Goal: Find specific page/section: Find specific page/section

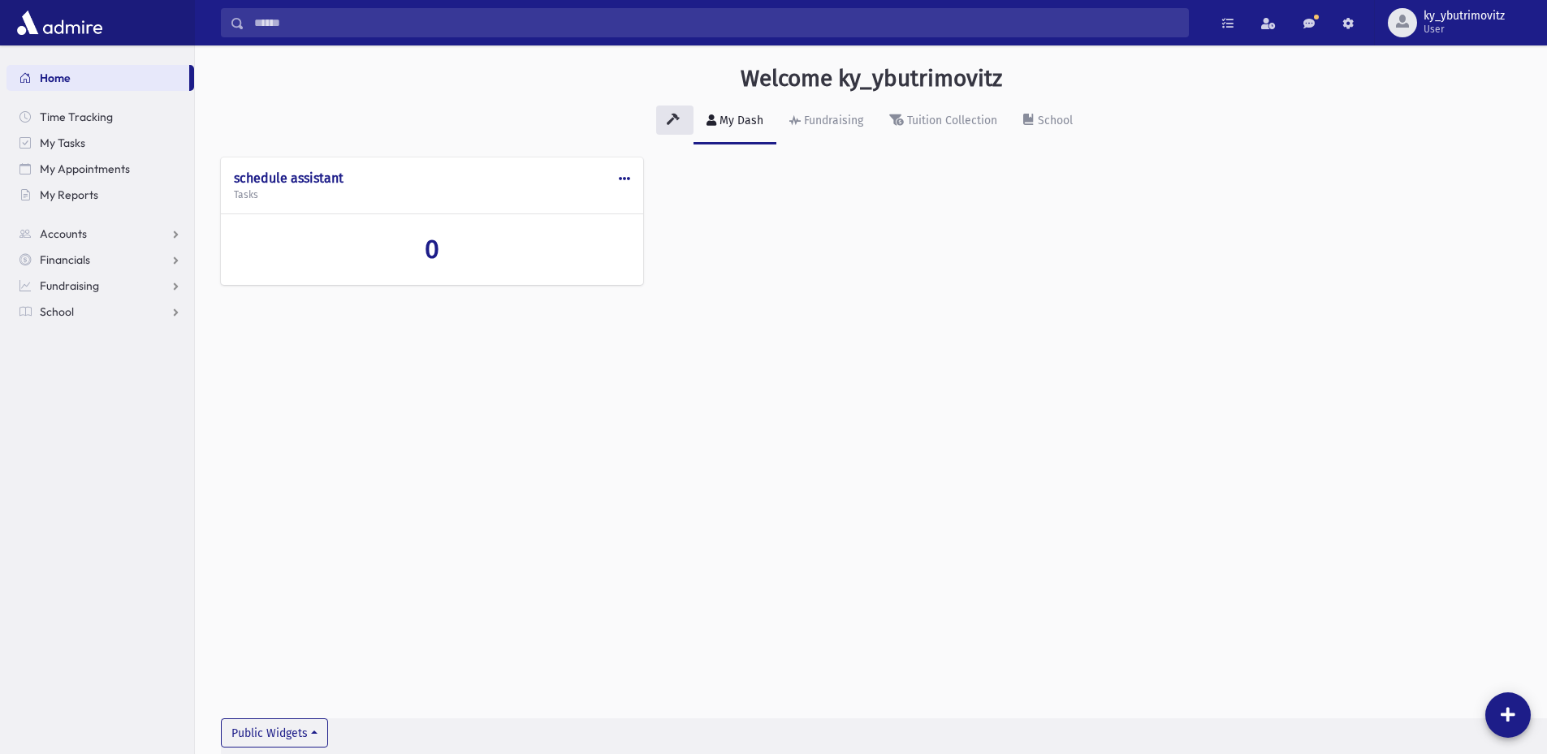
click at [319, 23] on input "Search" at bounding box center [715, 22] width 943 height 29
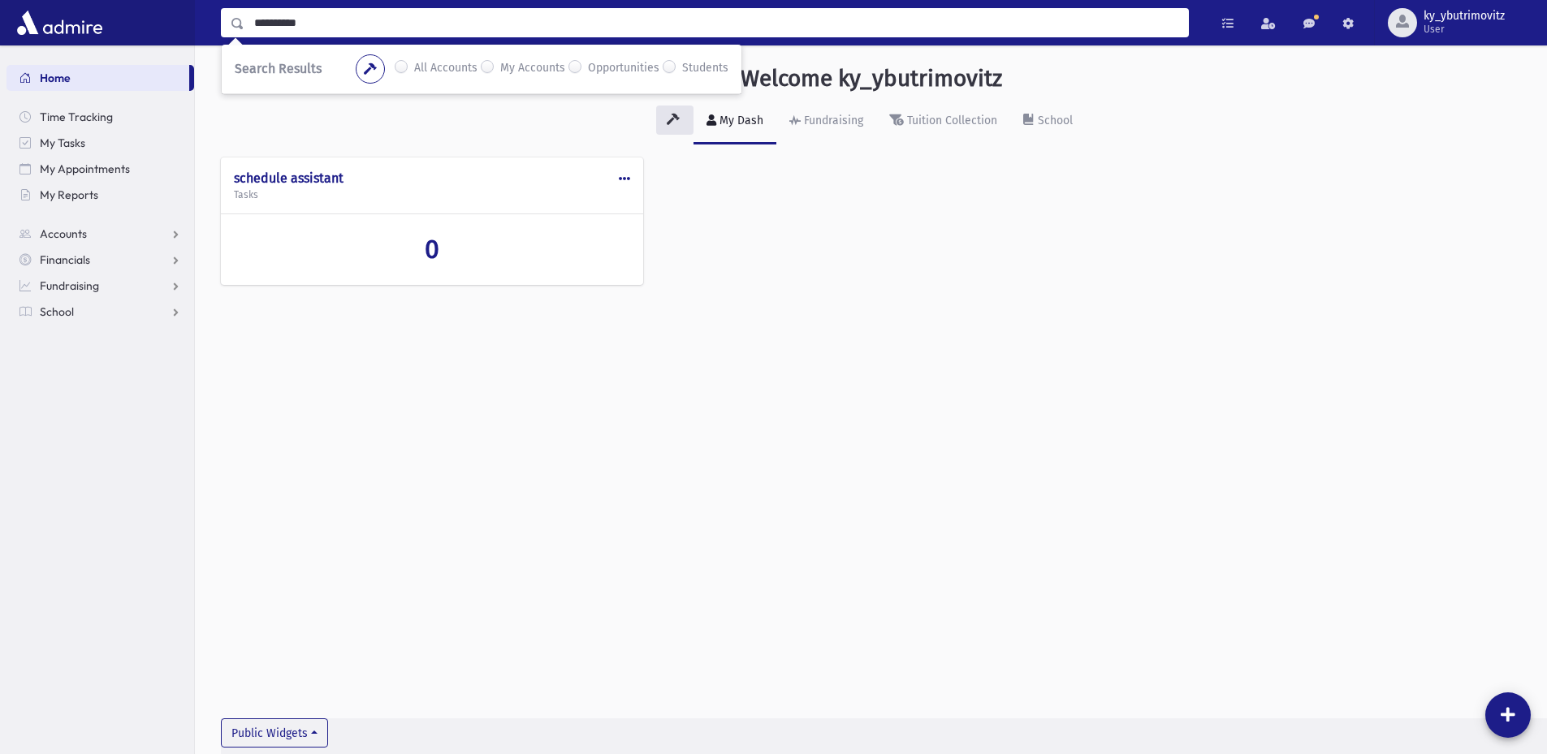
type input "**********"
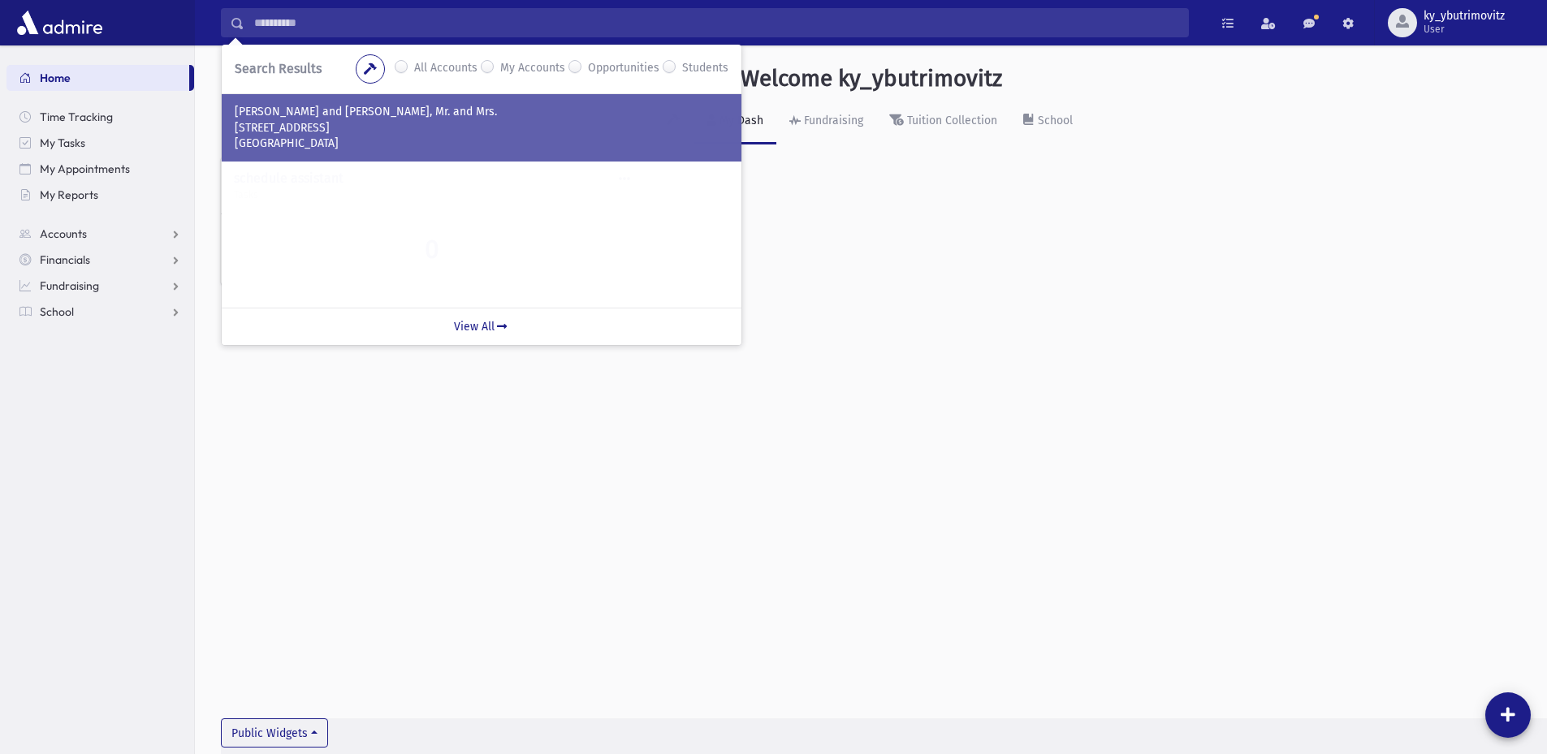
click at [329, 127] on p "7803 Hopewell Ln" at bounding box center [482, 128] width 494 height 16
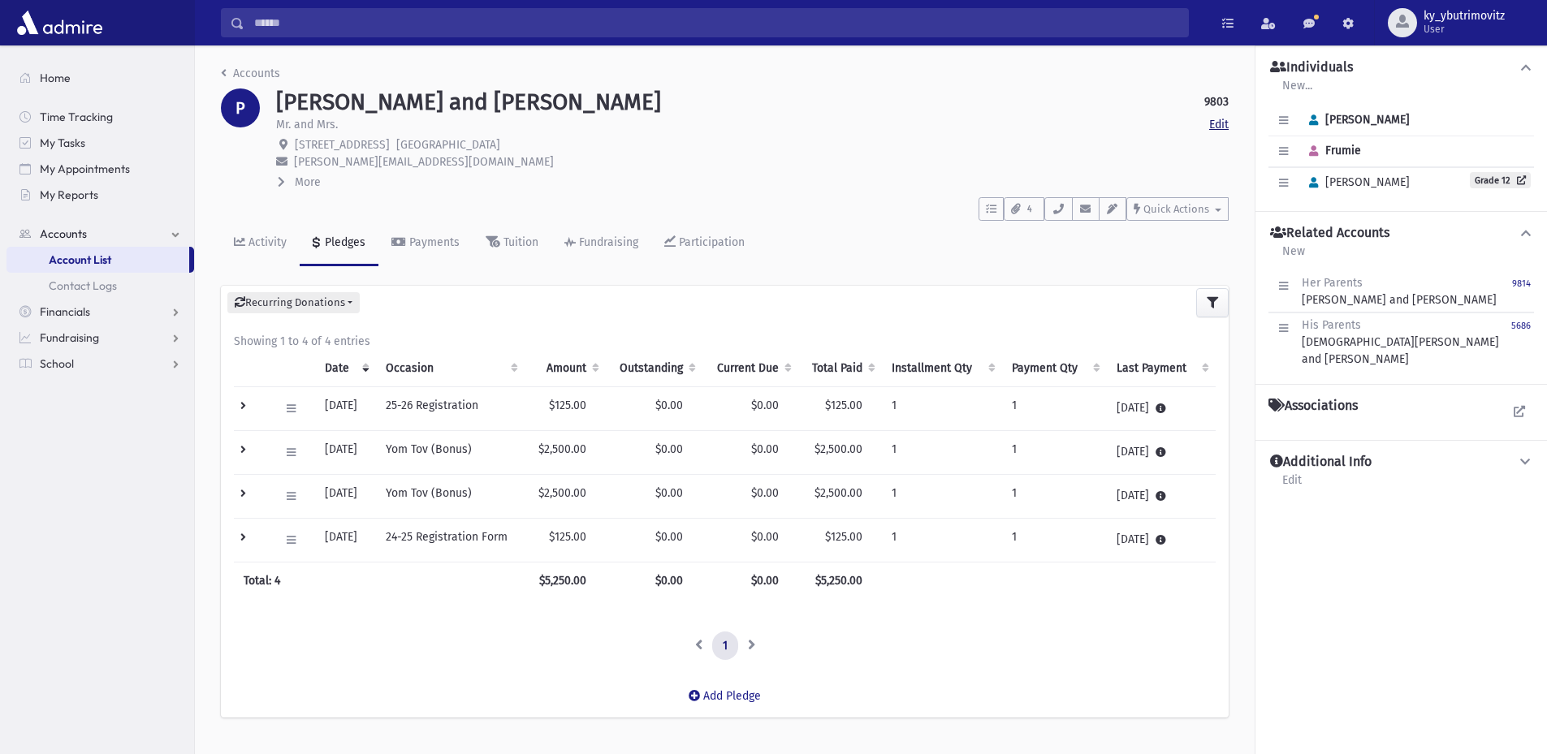
click at [1213, 124] on link "Edit" at bounding box center [1218, 124] width 19 height 17
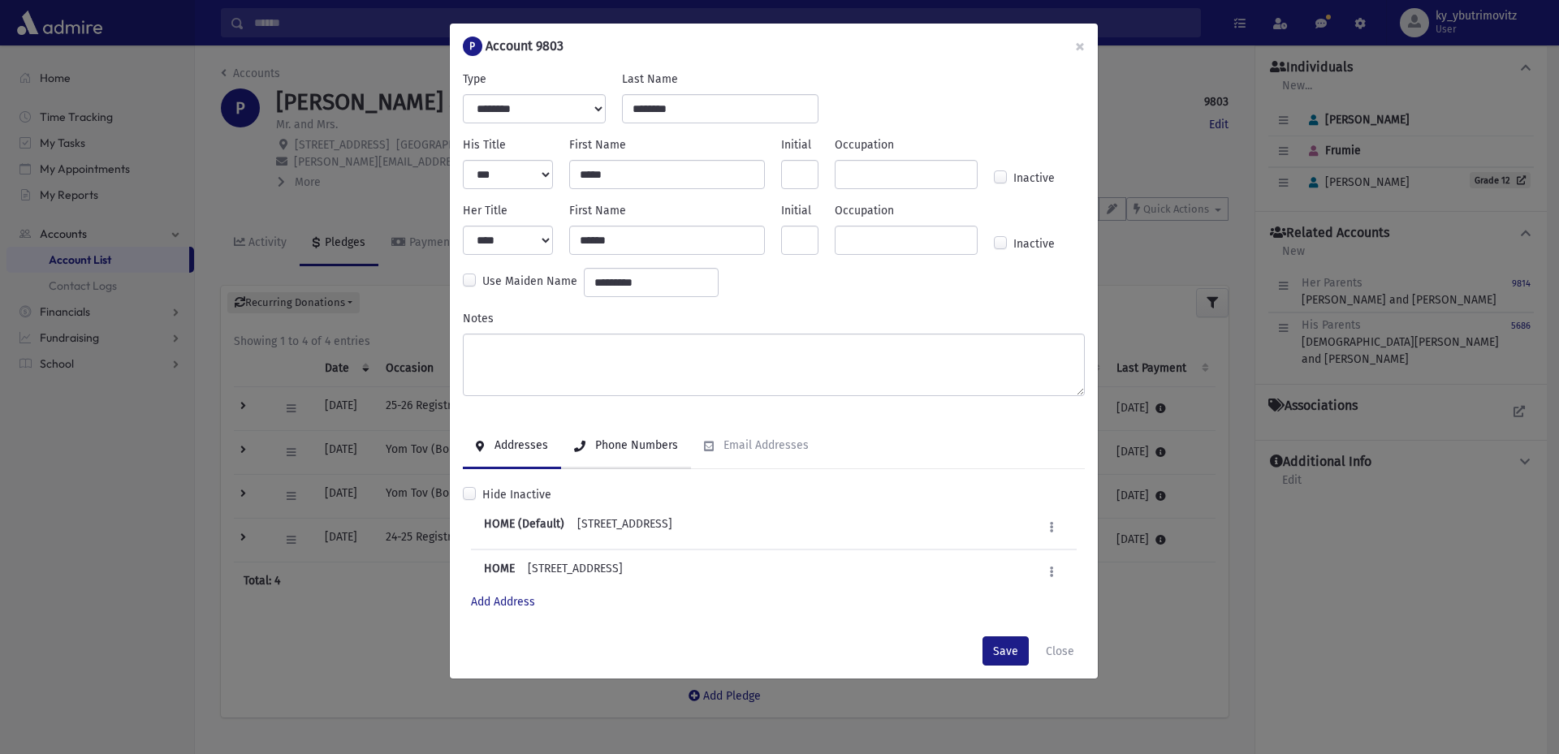
click at [659, 441] on div "Phone Numbers" at bounding box center [635, 445] width 86 height 14
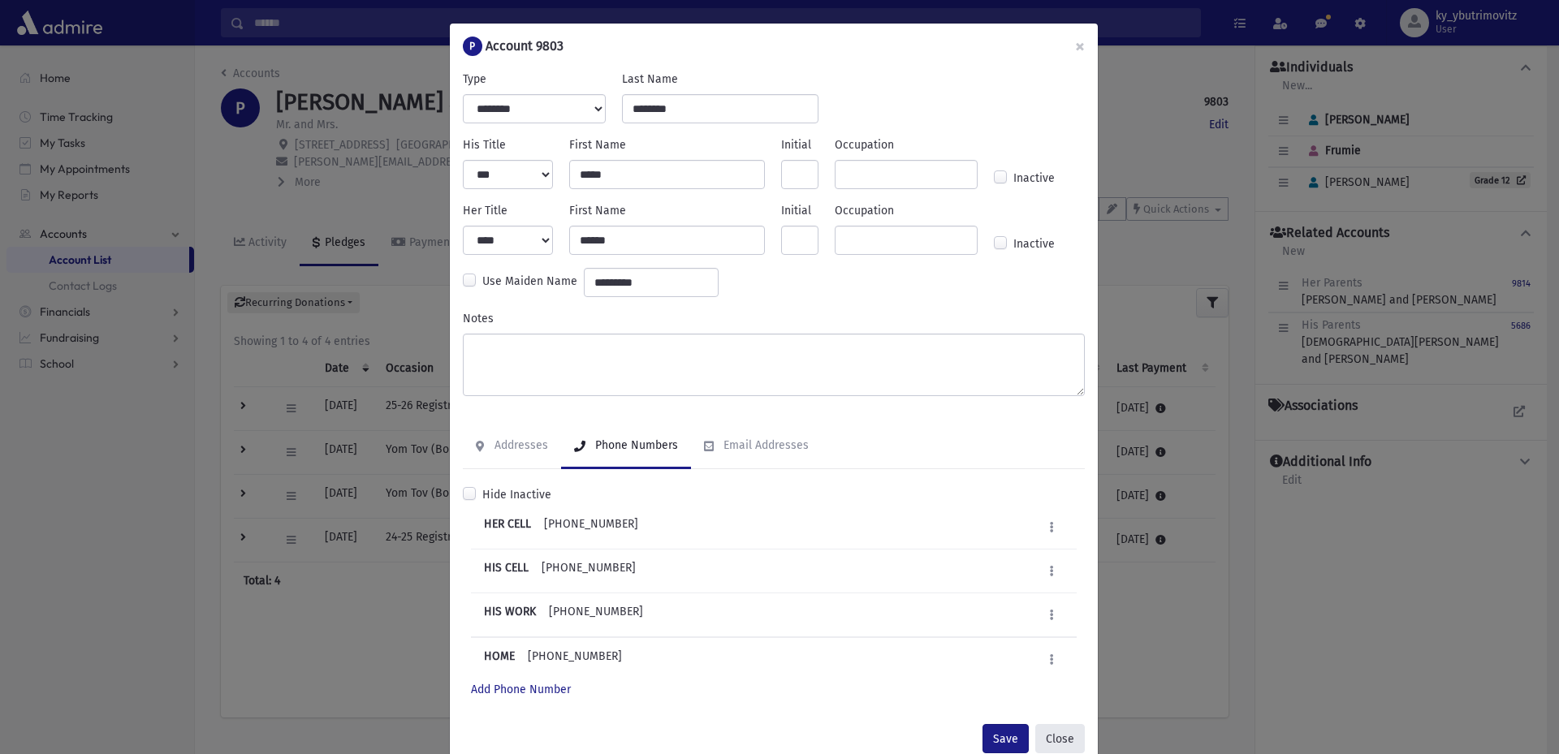
click at [1046, 738] on button "Close" at bounding box center [1060, 738] width 50 height 29
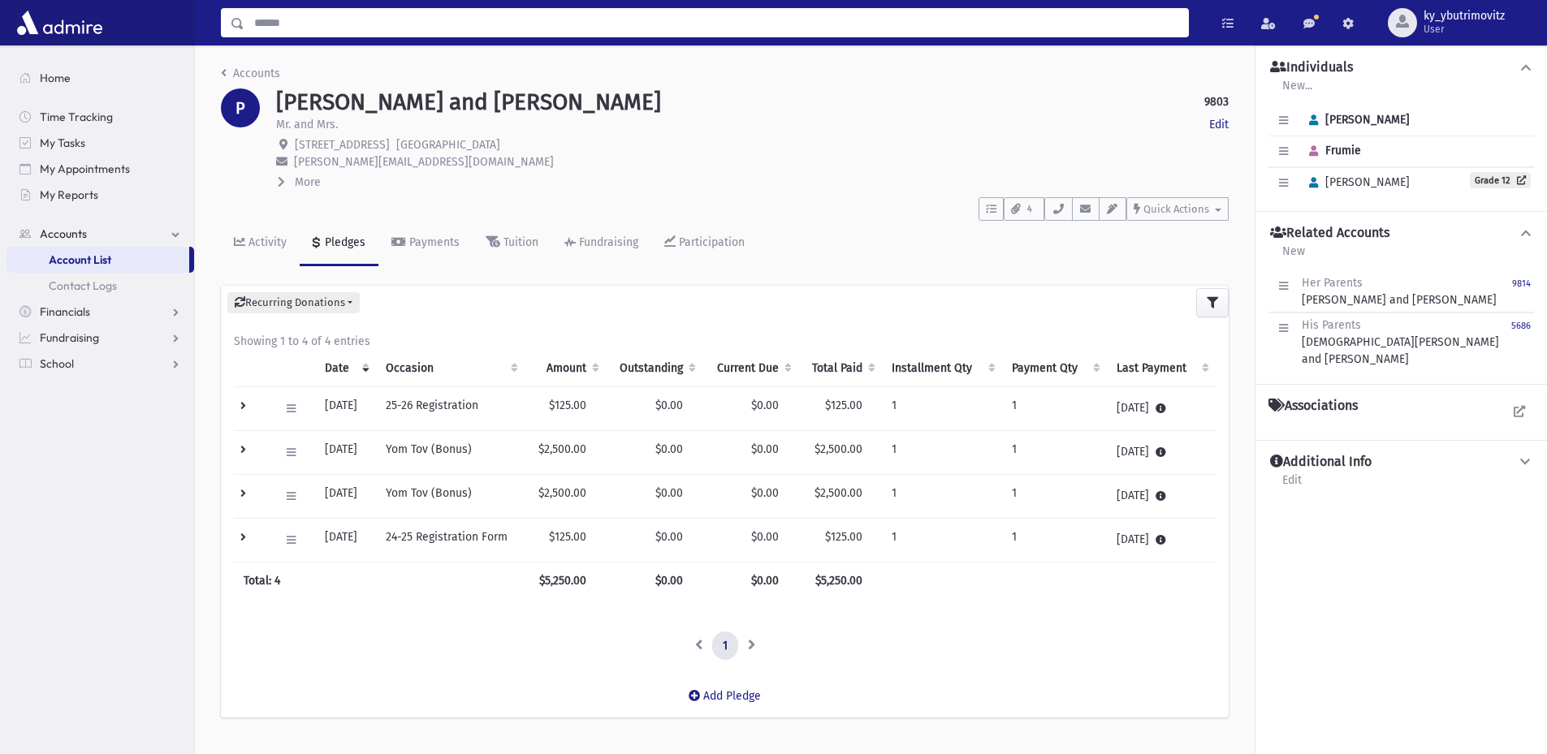
click at [308, 16] on input "Search" at bounding box center [715, 22] width 943 height 29
type input "**********"
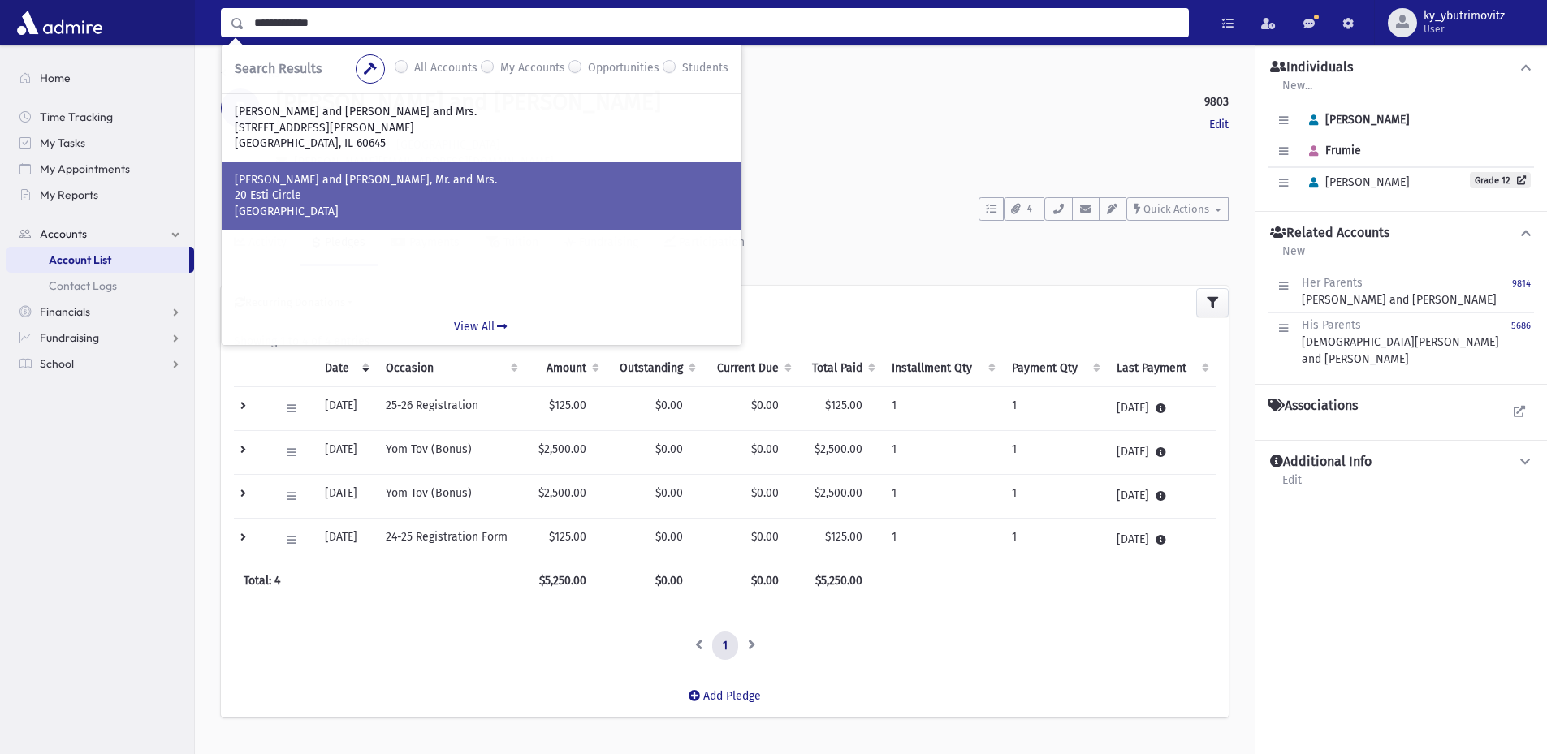
click at [320, 186] on p "STEINBERG, Moshe and Chaya, Mr. and Mrs." at bounding box center [482, 180] width 494 height 16
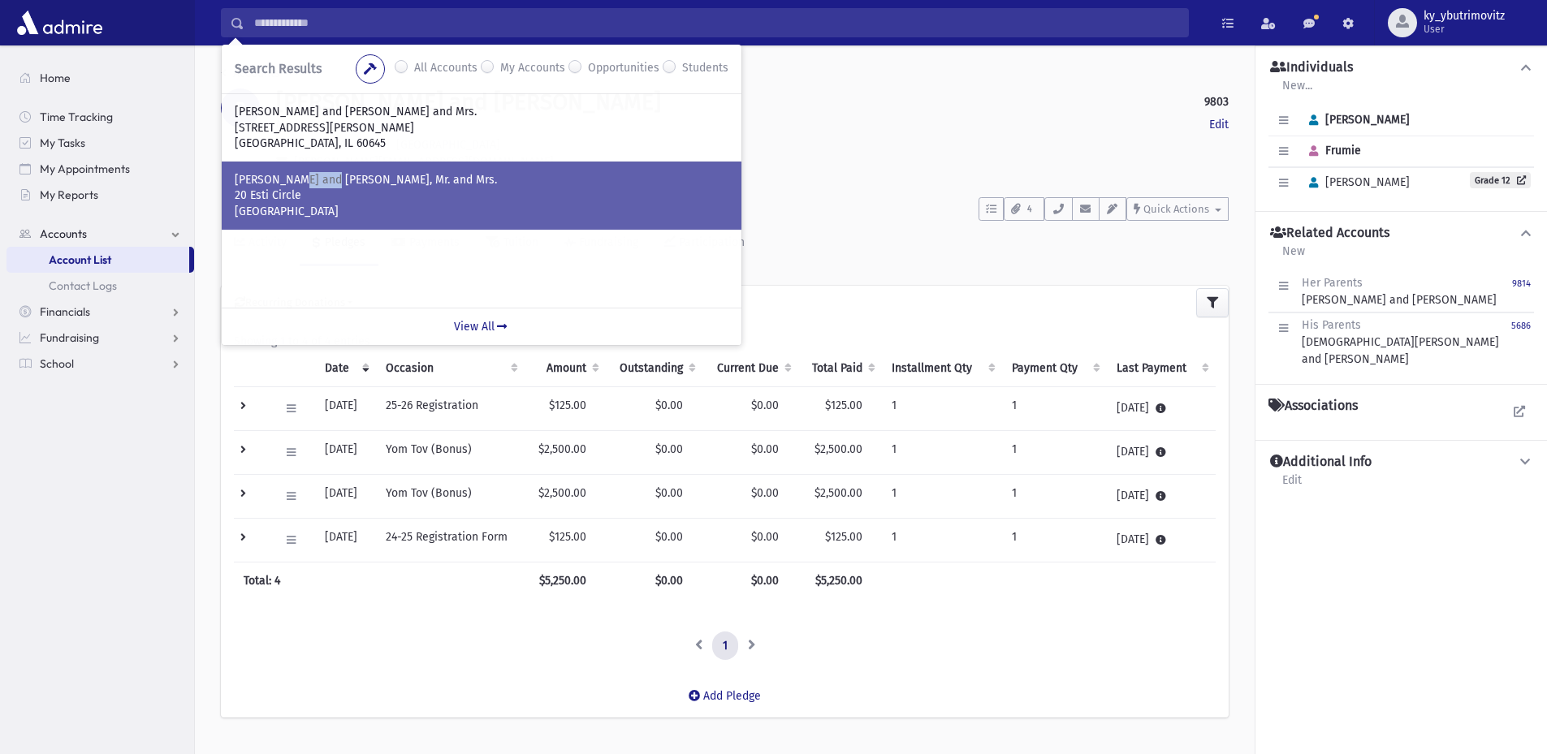
click at [320, 186] on p "STEINBERG, Moshe and Chaya, Mr. and Mrs." at bounding box center [482, 180] width 494 height 16
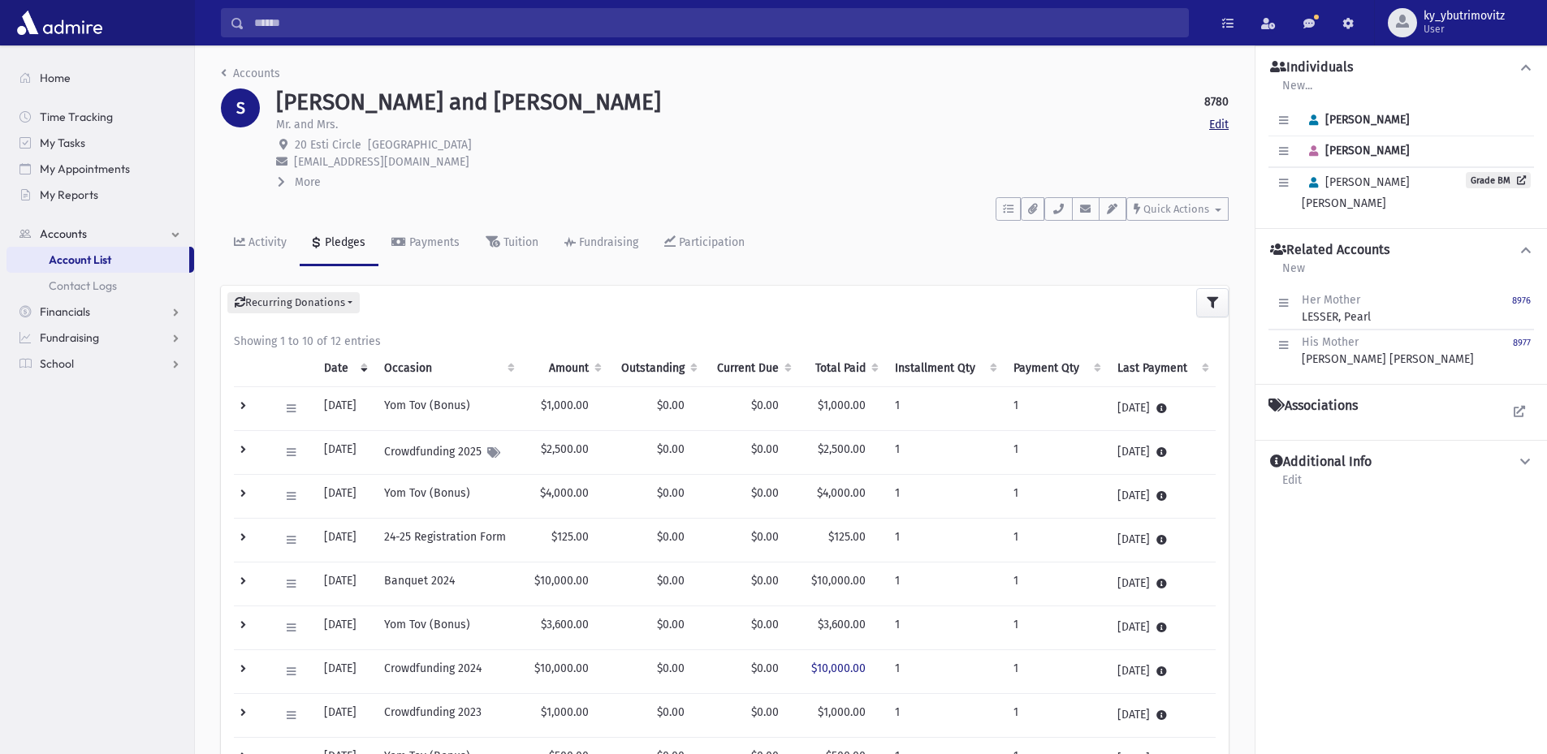
click at [1216, 129] on link "Edit" at bounding box center [1218, 124] width 19 height 17
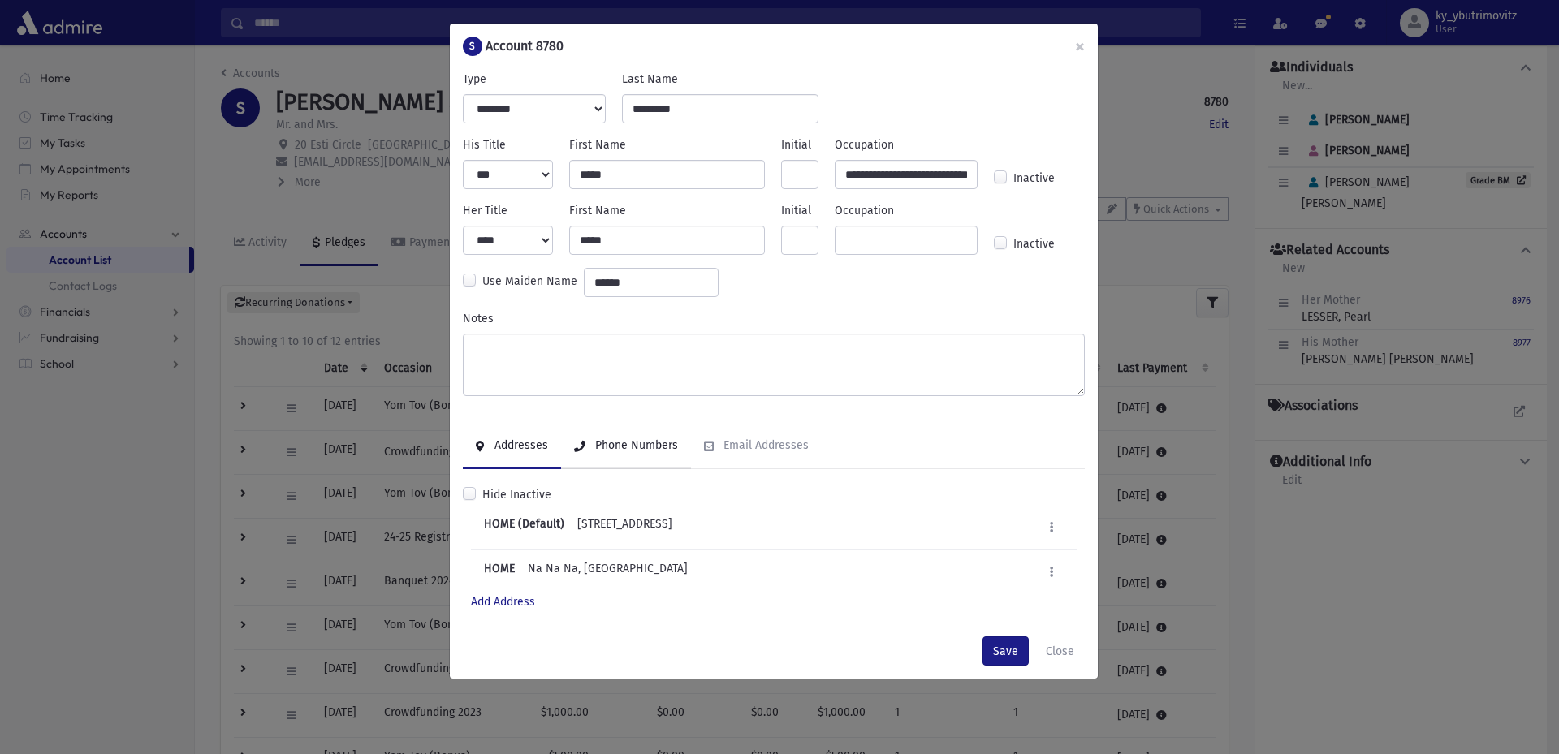
click at [623, 451] on div "Phone Numbers" at bounding box center [635, 445] width 86 height 14
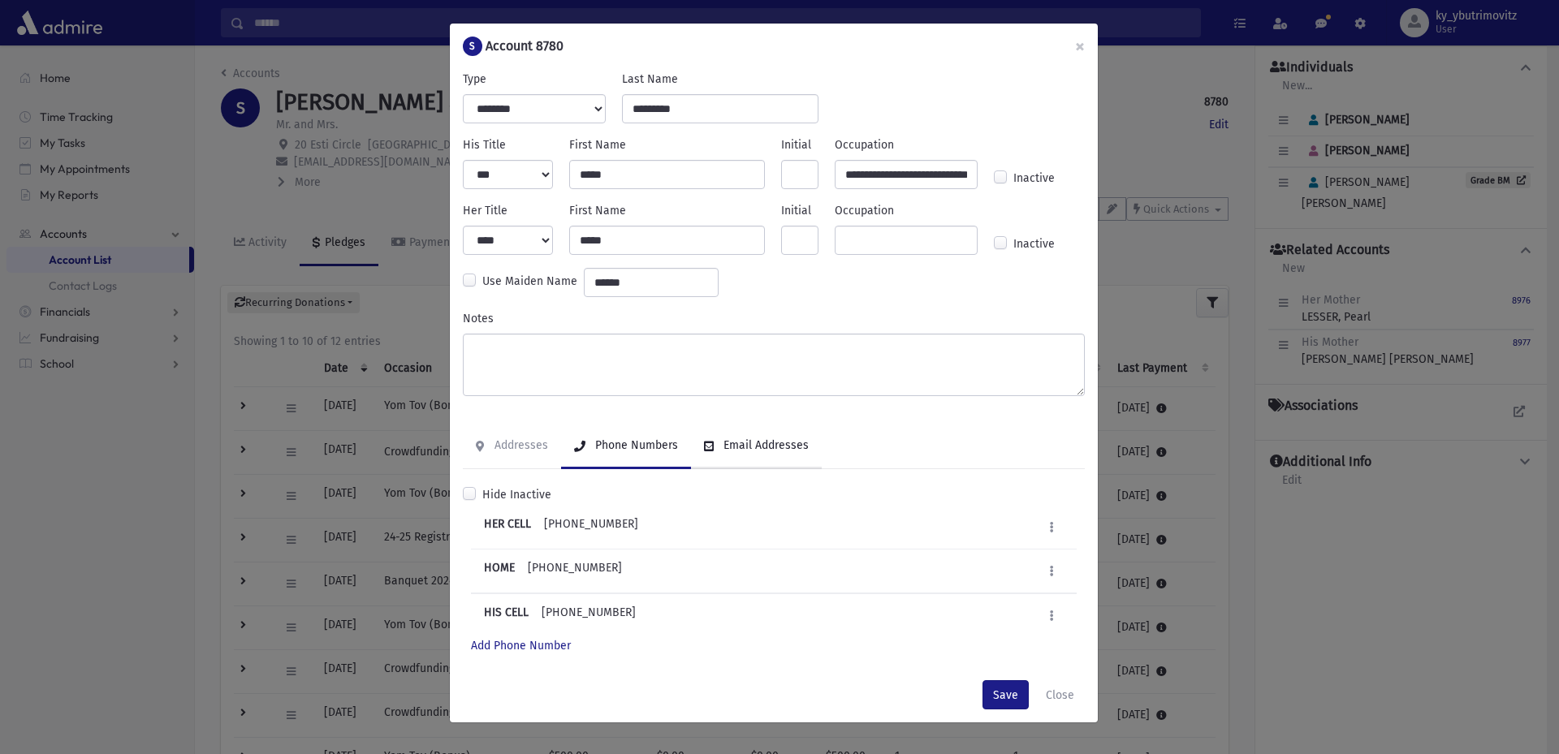
click at [747, 440] on div "Email Addresses" at bounding box center [764, 445] width 88 height 14
click at [647, 446] on div "Phone Numbers" at bounding box center [635, 445] width 86 height 14
click at [492, 454] on link "Addresses" at bounding box center [512, 446] width 98 height 45
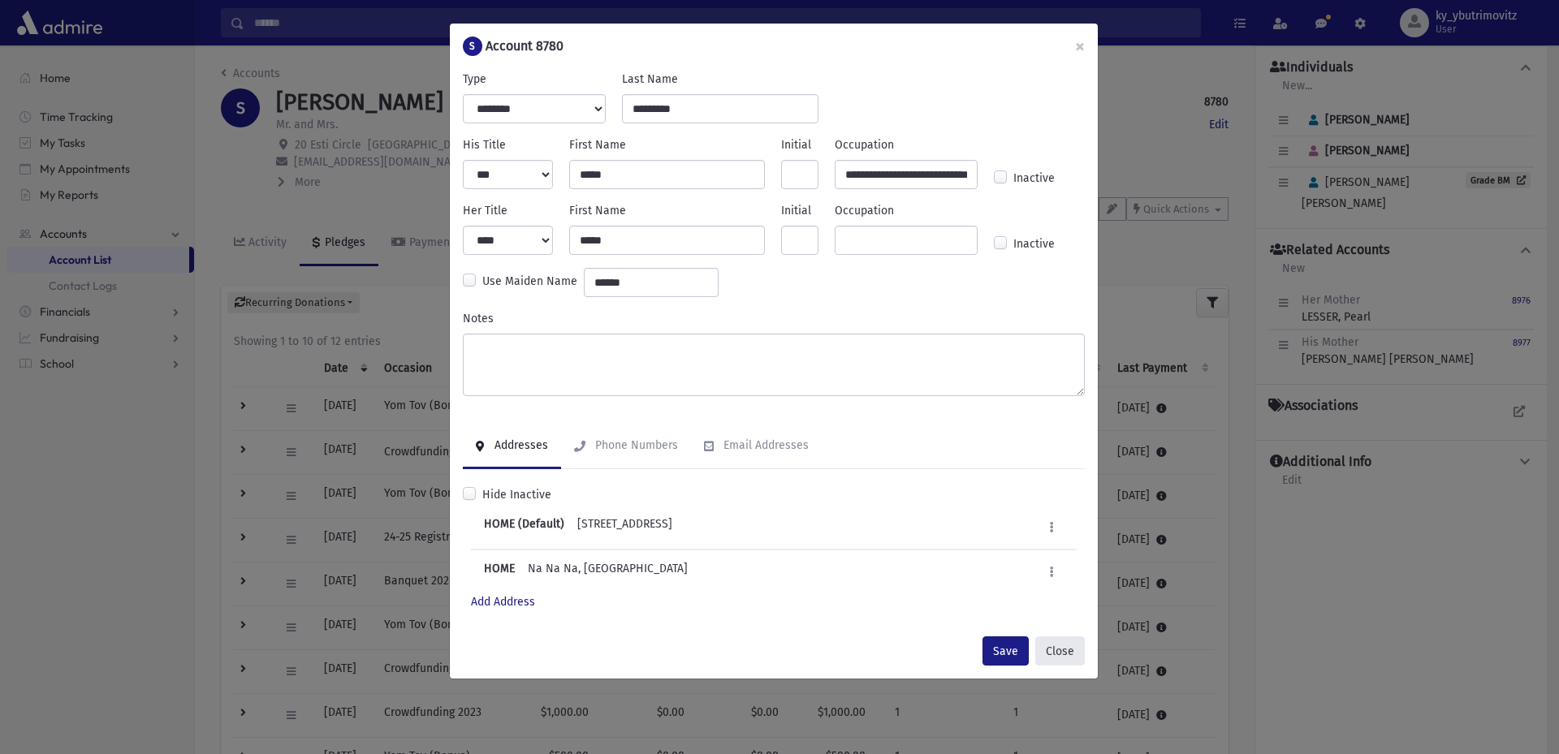
click at [1059, 648] on button "Close" at bounding box center [1060, 650] width 50 height 29
